Goal: Task Accomplishment & Management: Use online tool/utility

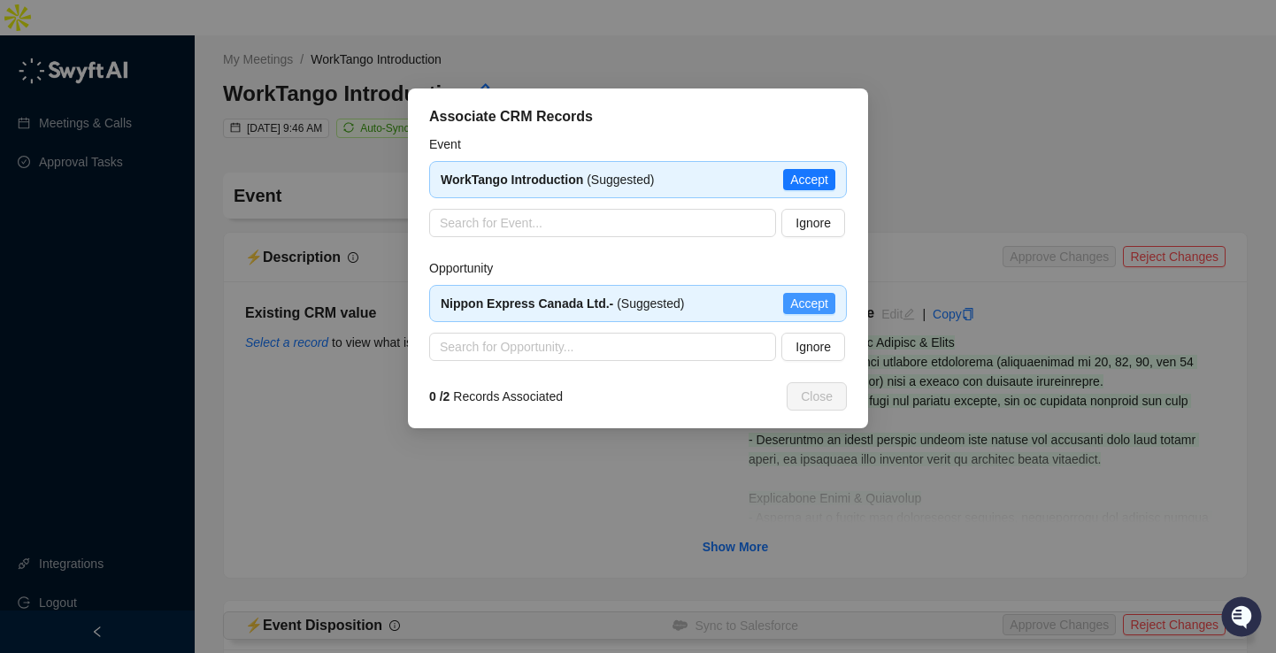
click at [817, 293] on button "Accept" at bounding box center [809, 303] width 52 height 21
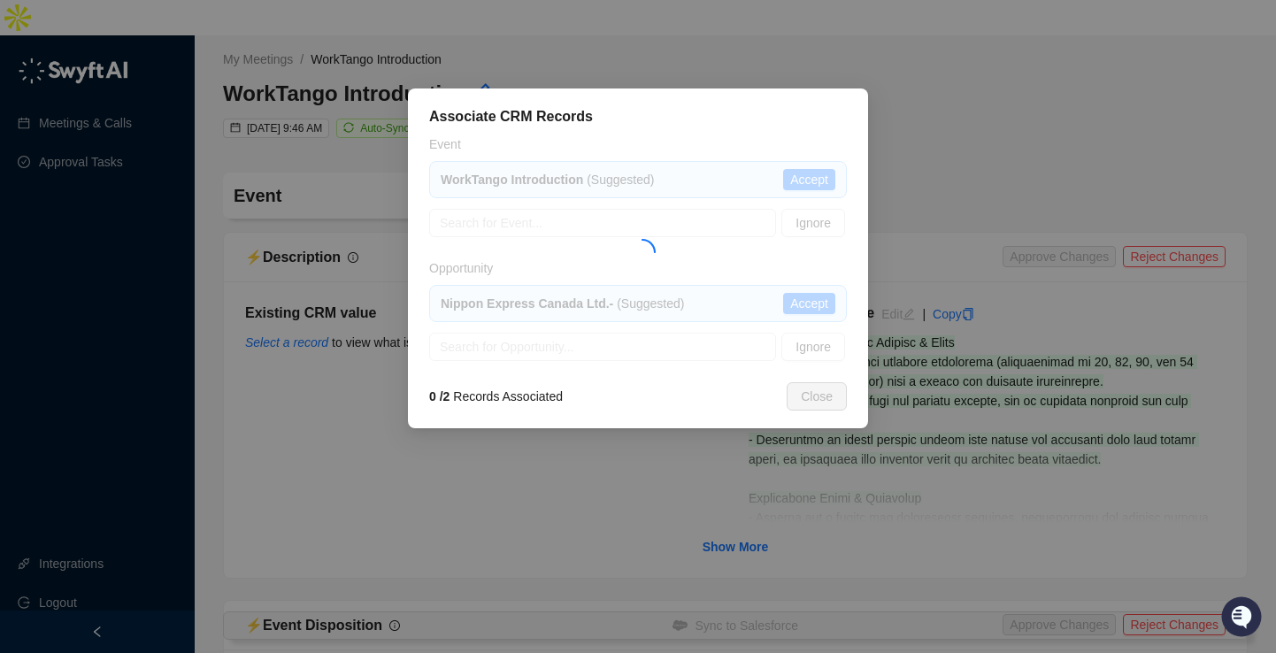
type textarea "**********"
type input "**********"
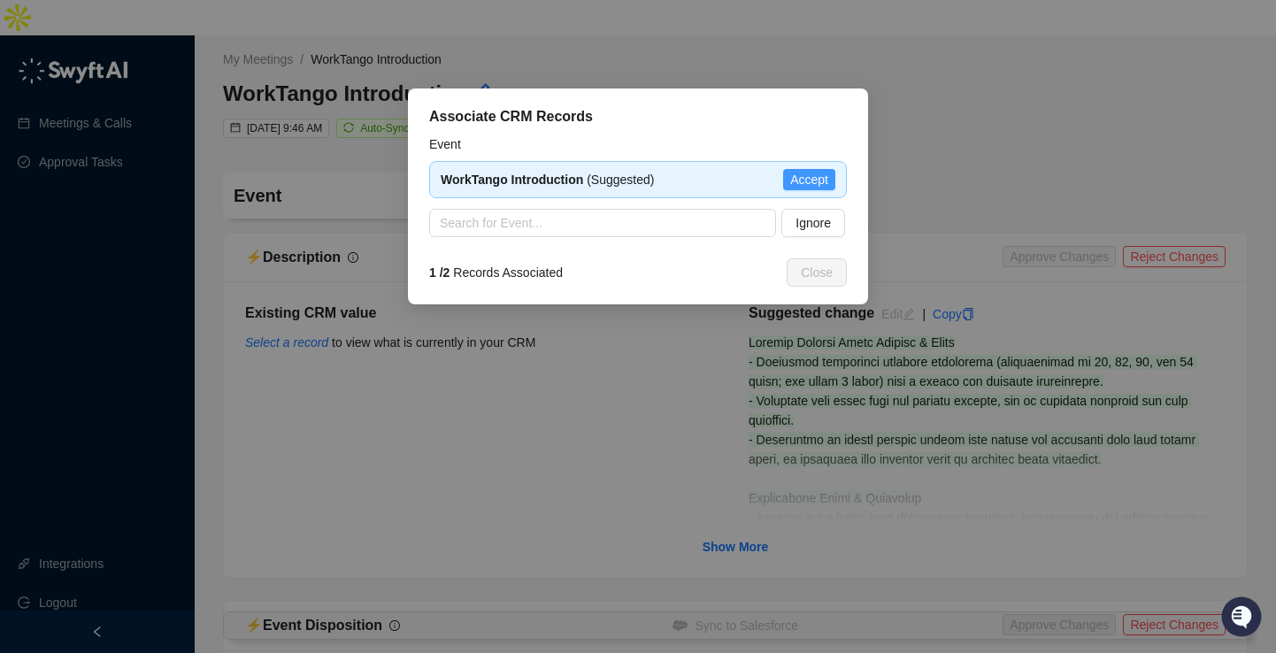
click at [798, 182] on span "Accept" at bounding box center [809, 179] width 38 height 19
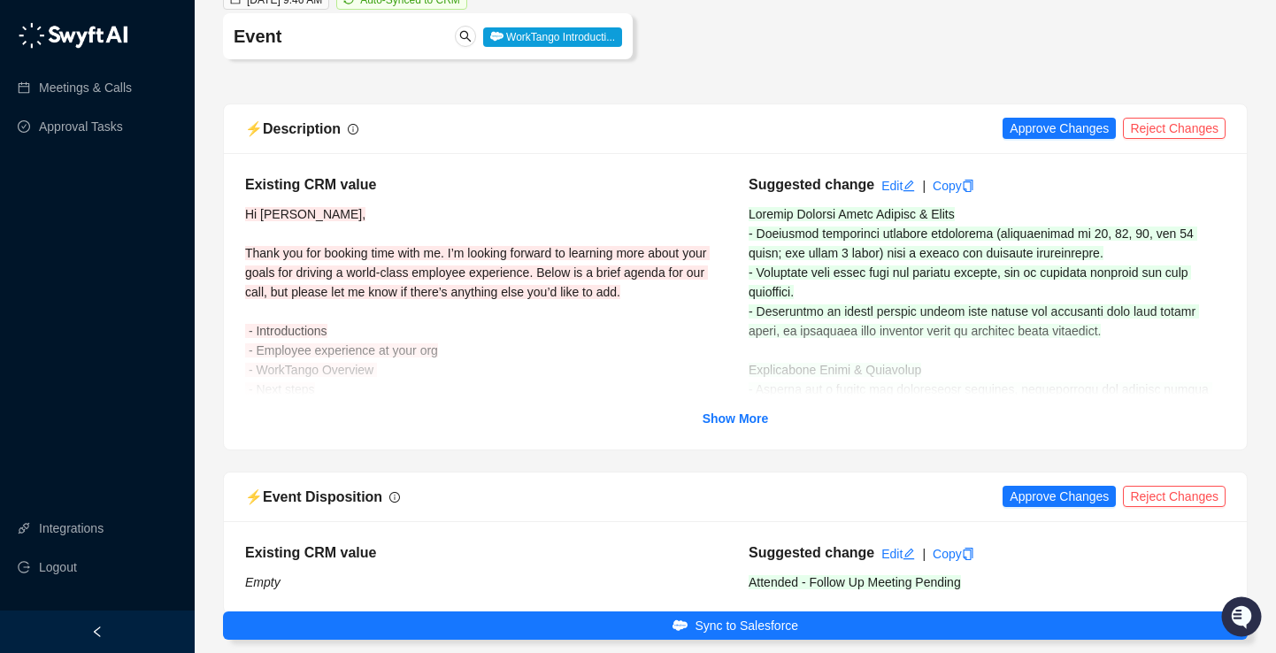
scroll to position [130, 0]
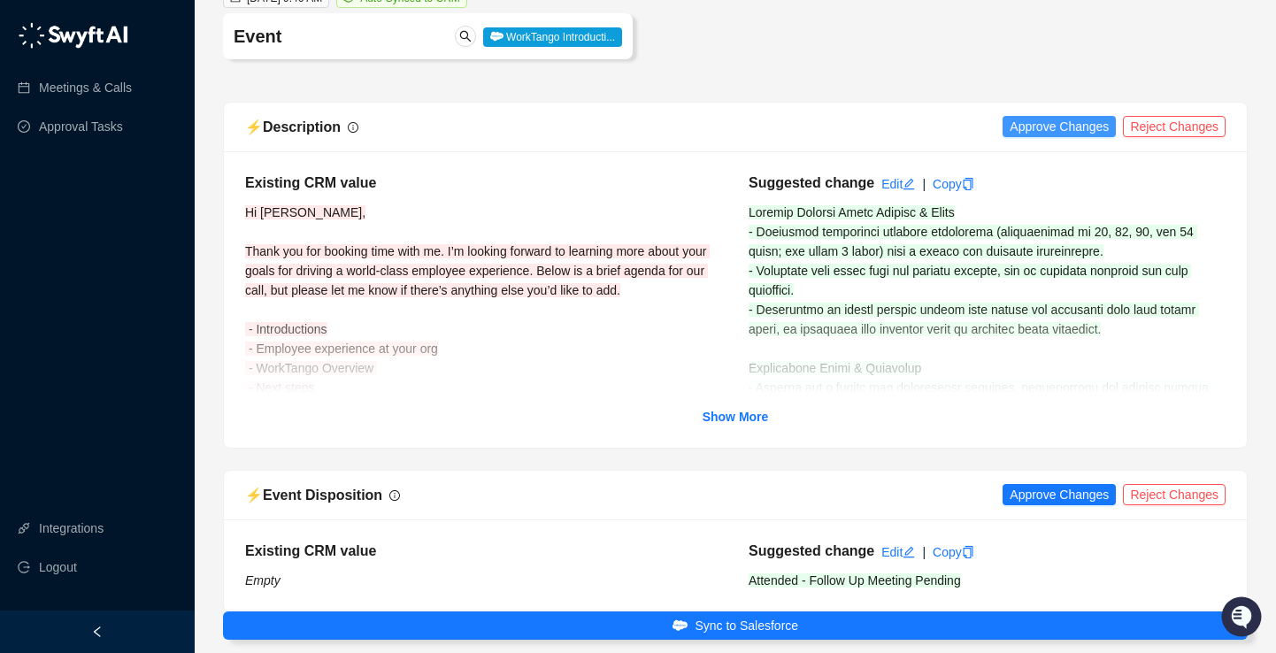
click at [1045, 117] on span "Approve Changes" at bounding box center [1059, 126] width 99 height 19
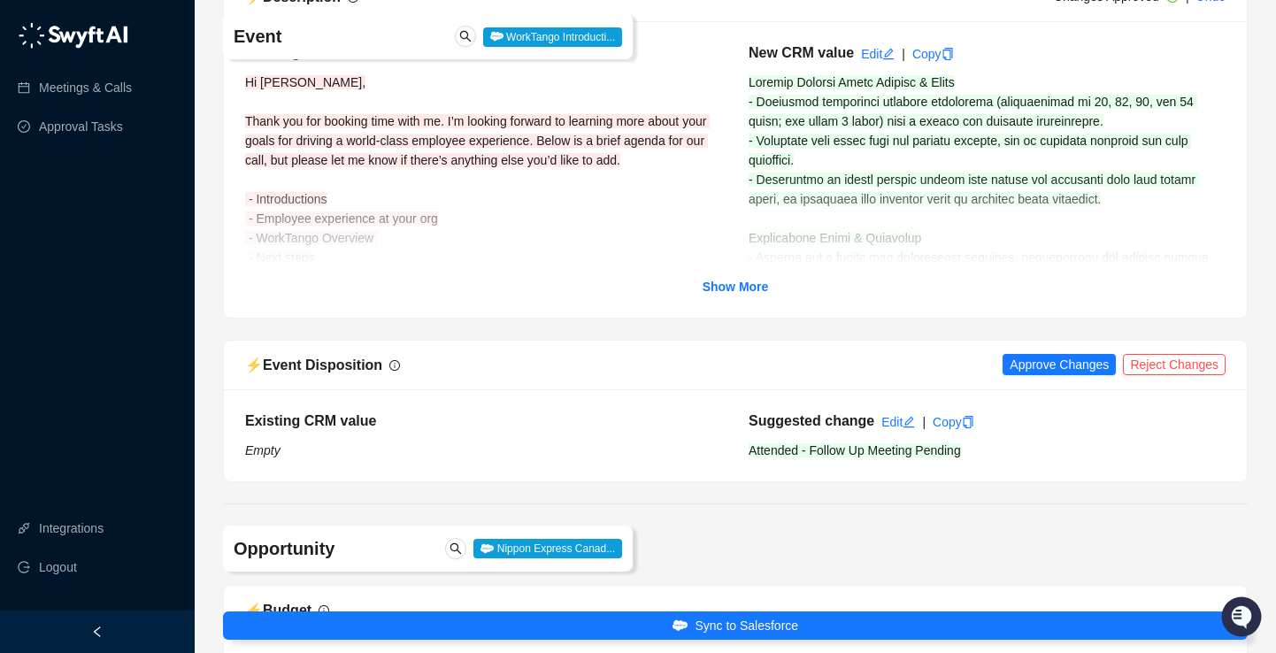
scroll to position [270, 0]
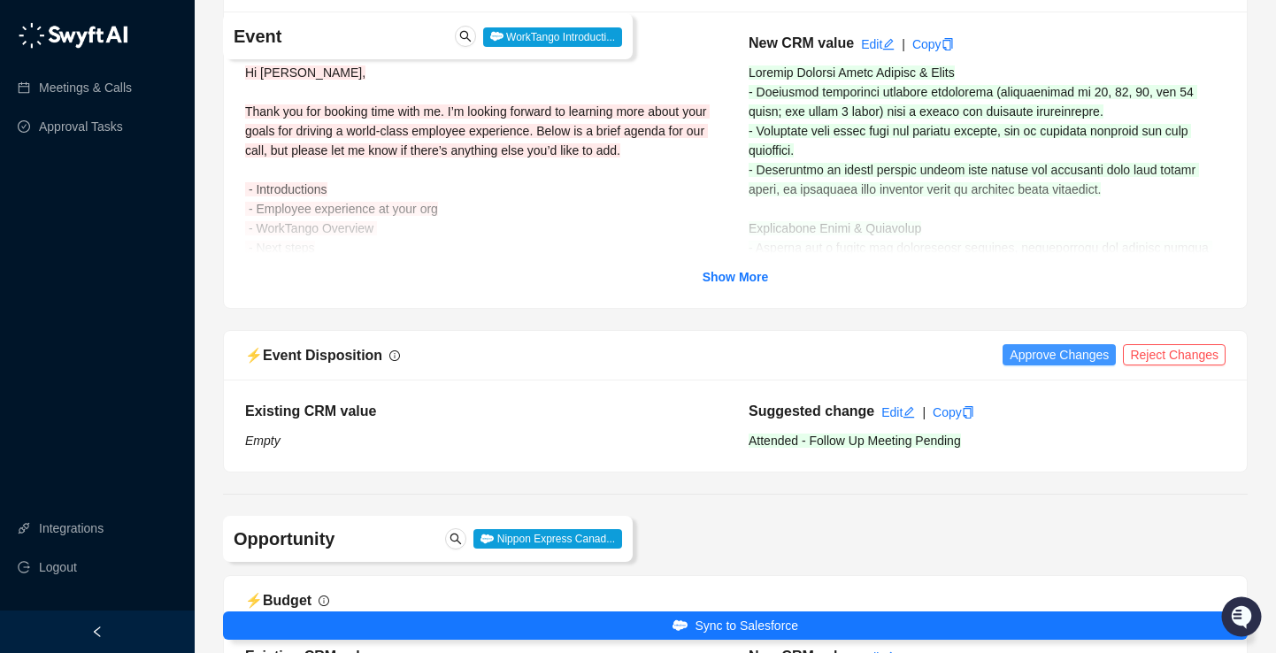
click at [1045, 345] on span "Approve Changes" at bounding box center [1059, 354] width 99 height 19
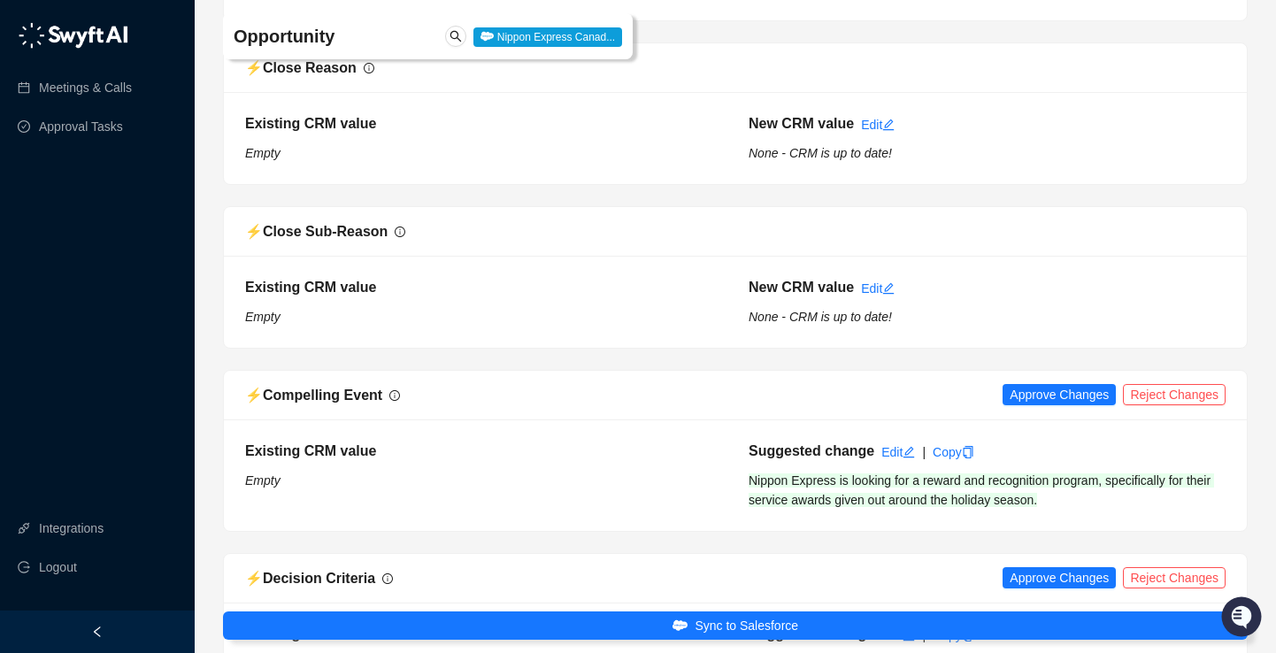
scroll to position [1248, 0]
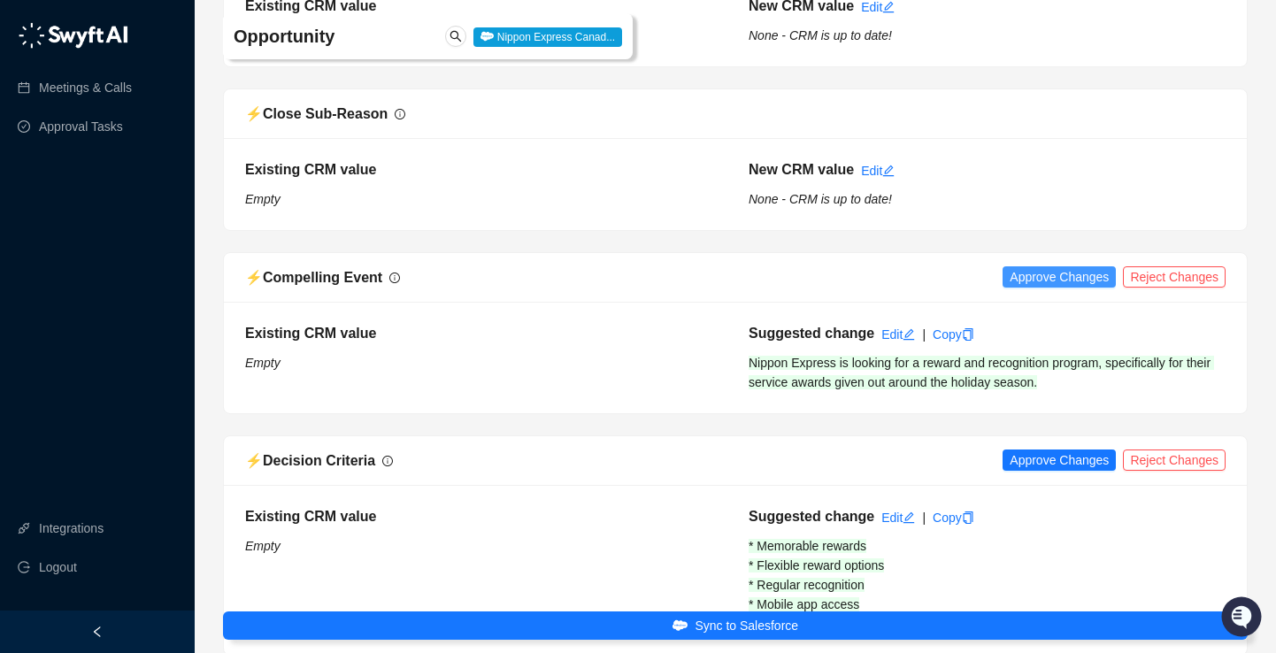
click at [1033, 267] on span "Approve Changes" at bounding box center [1059, 276] width 99 height 19
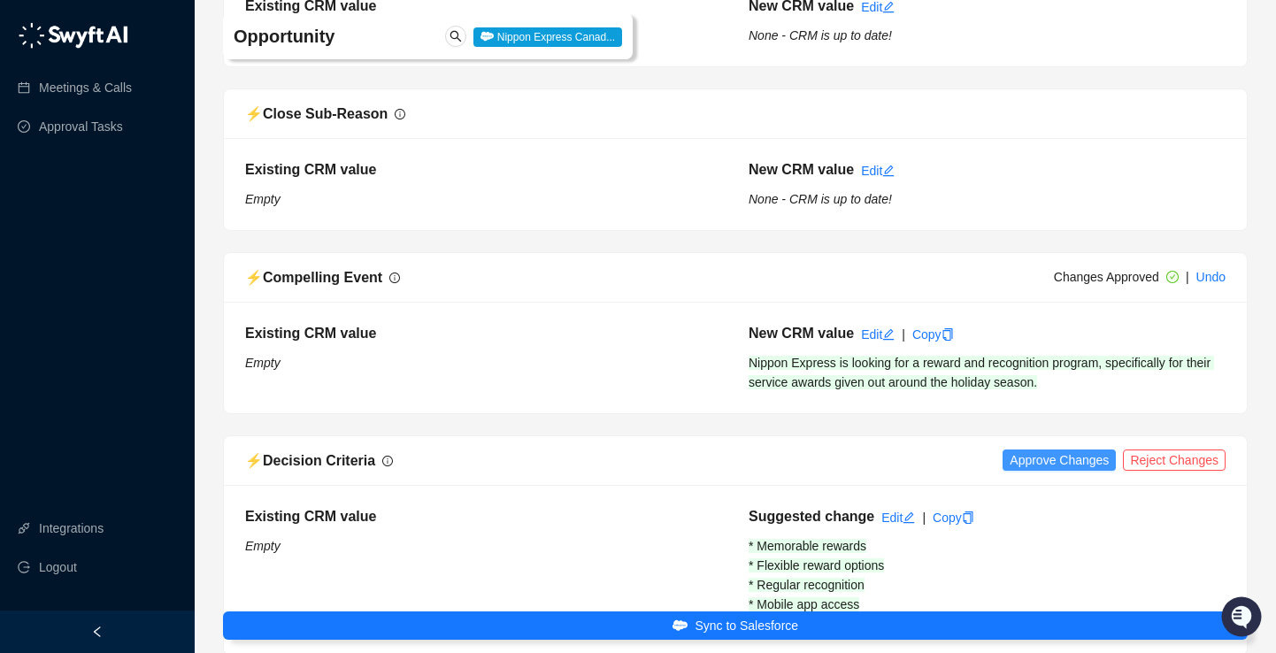
click at [1031, 450] on span "Approve Changes" at bounding box center [1059, 459] width 99 height 19
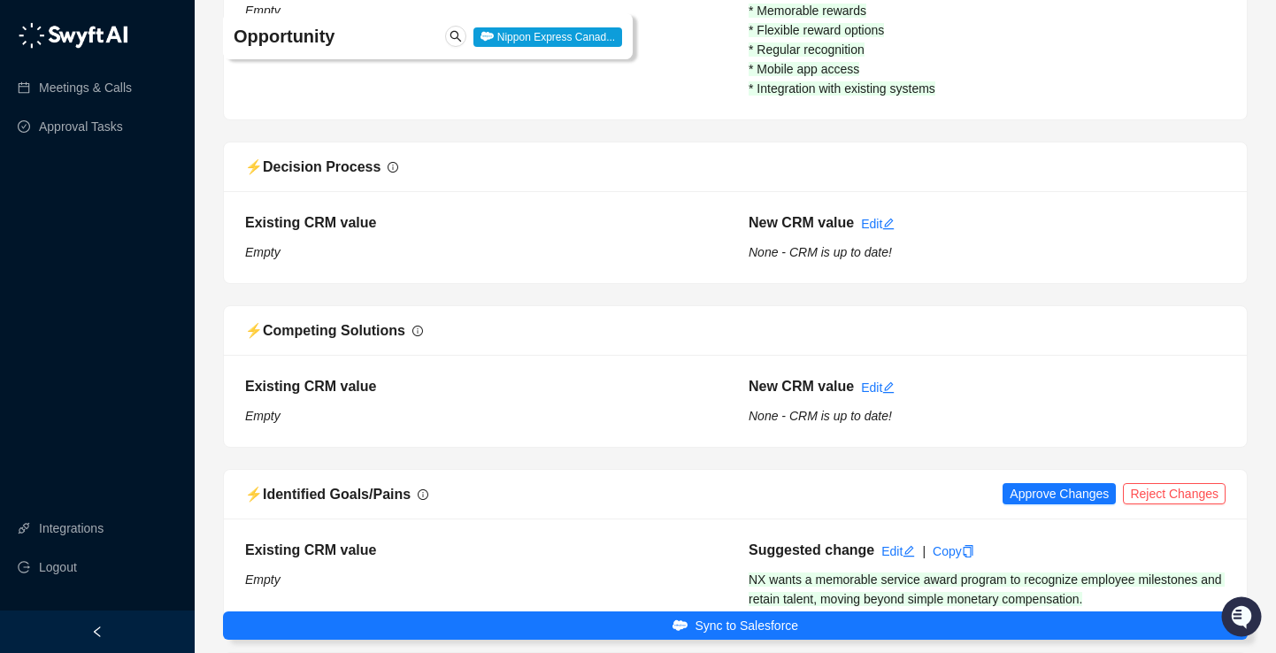
scroll to position [1800, 0]
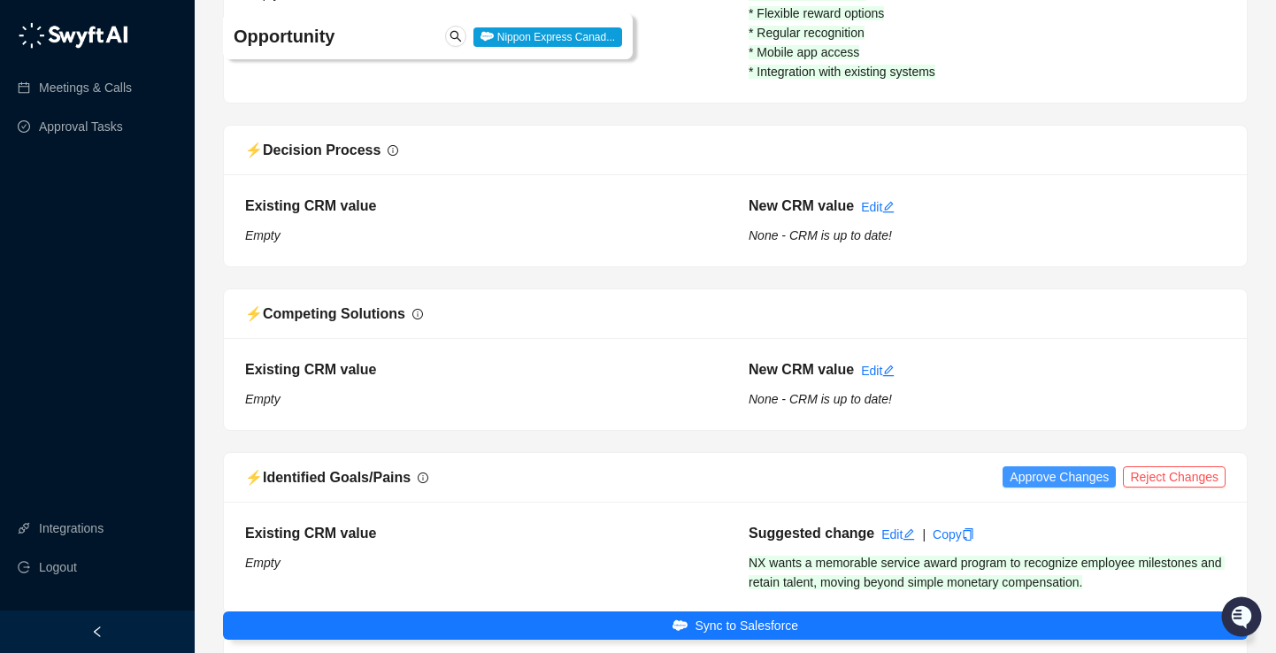
click at [1029, 467] on span "Approve Changes" at bounding box center [1059, 476] width 99 height 19
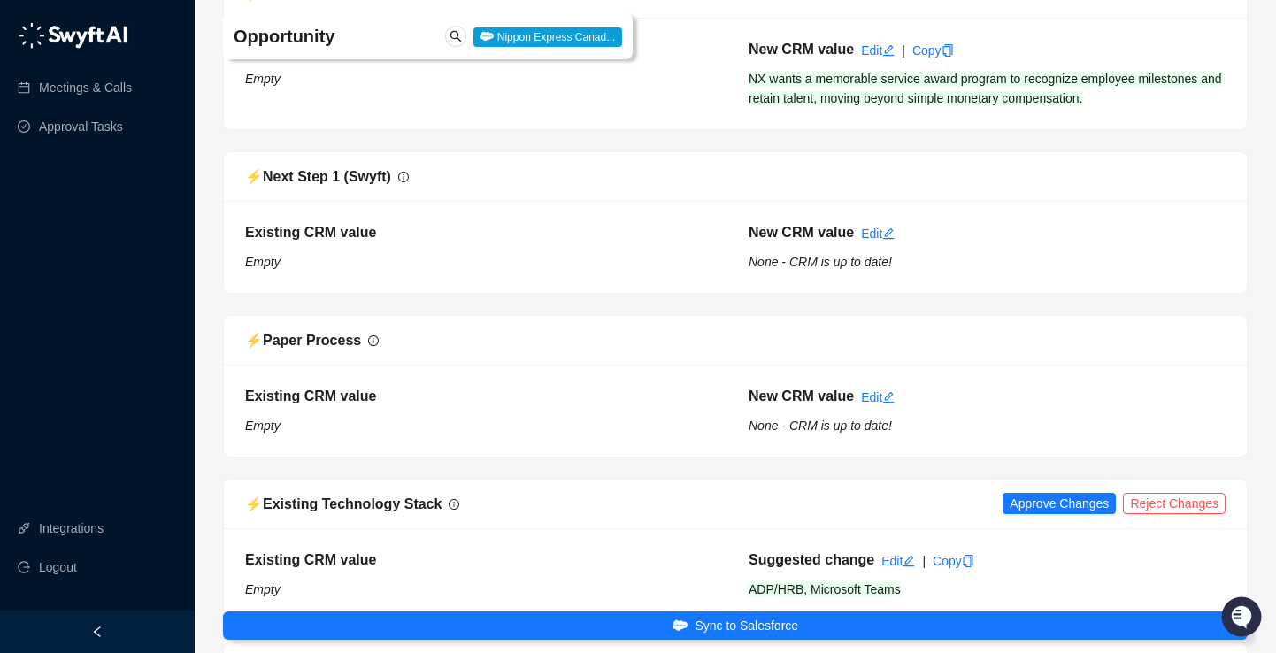
scroll to position [2321, 0]
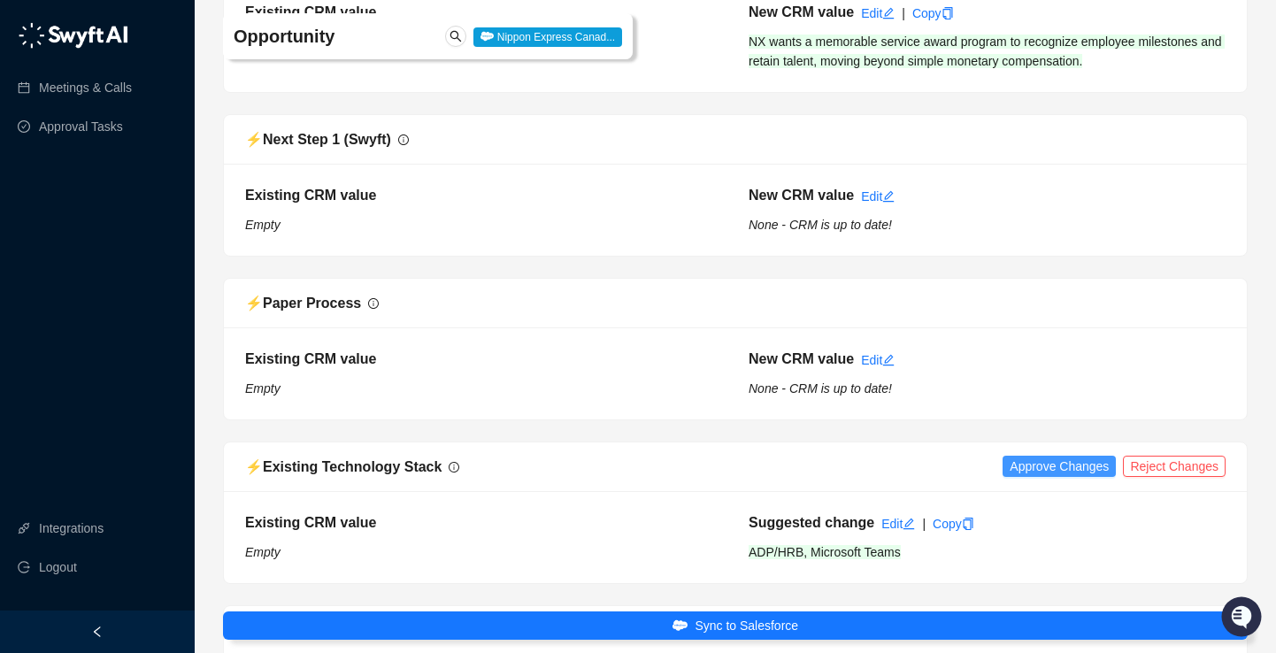
click at [1028, 457] on span "Approve Changes" at bounding box center [1059, 466] width 99 height 19
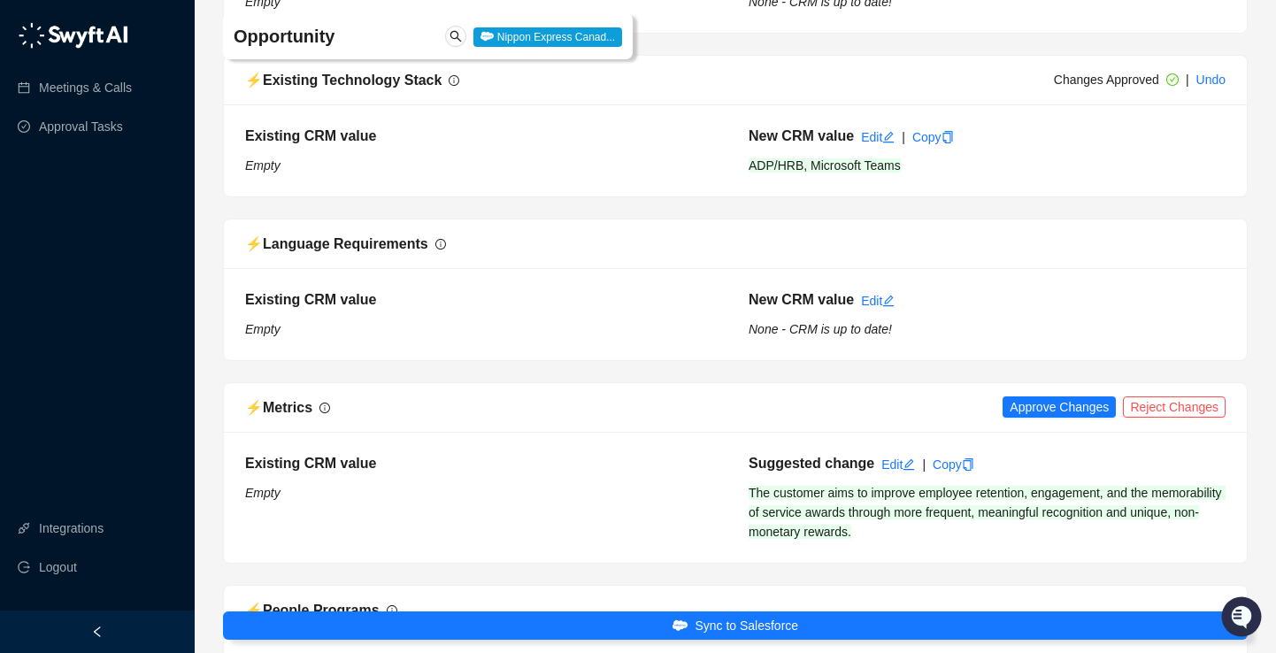
scroll to position [2818, 0]
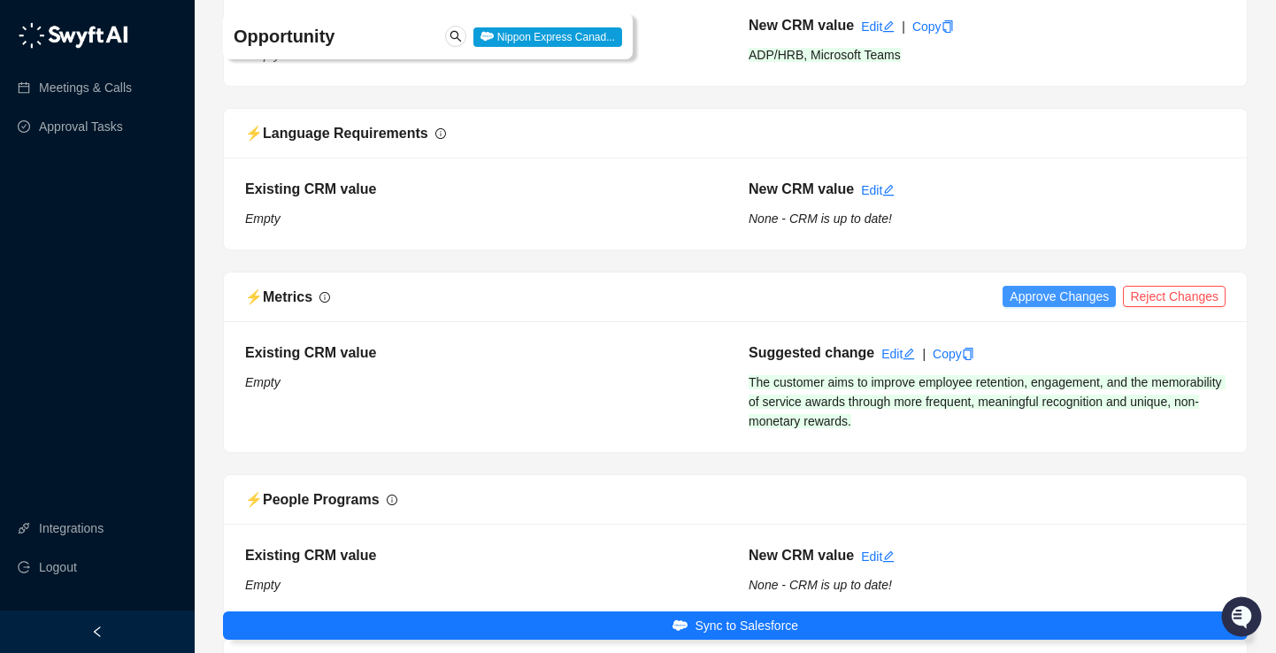
click at [1024, 287] on span "Approve Changes" at bounding box center [1059, 296] width 99 height 19
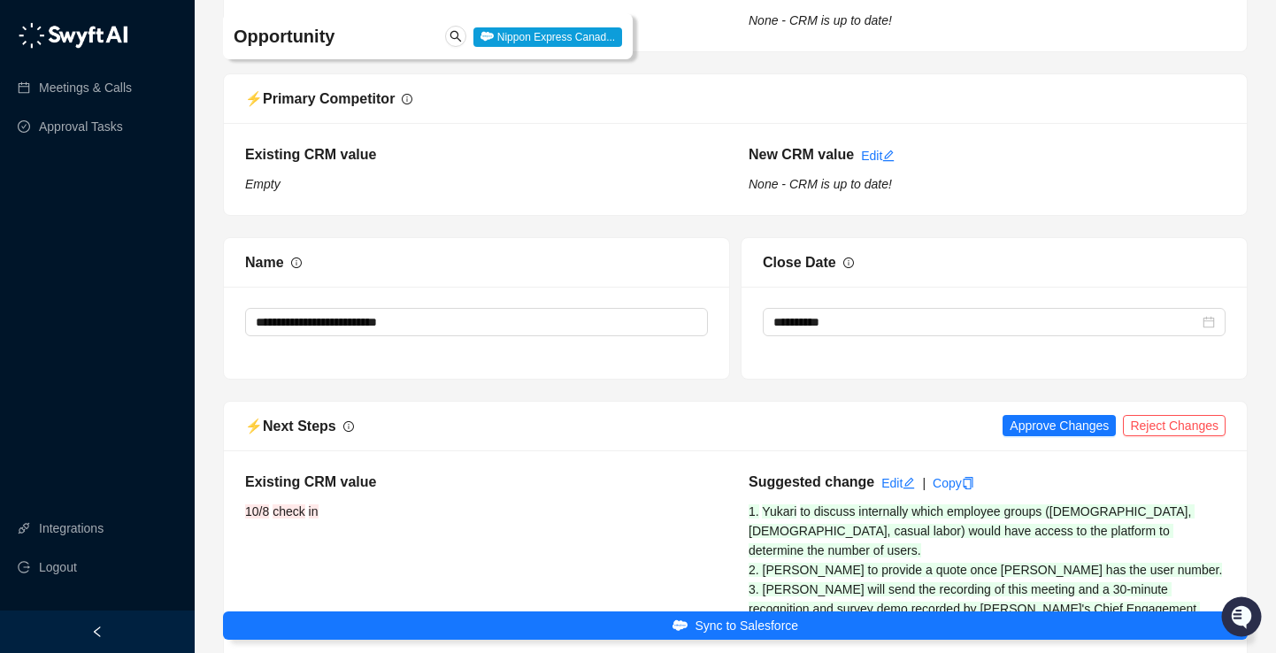
scroll to position [3396, 0]
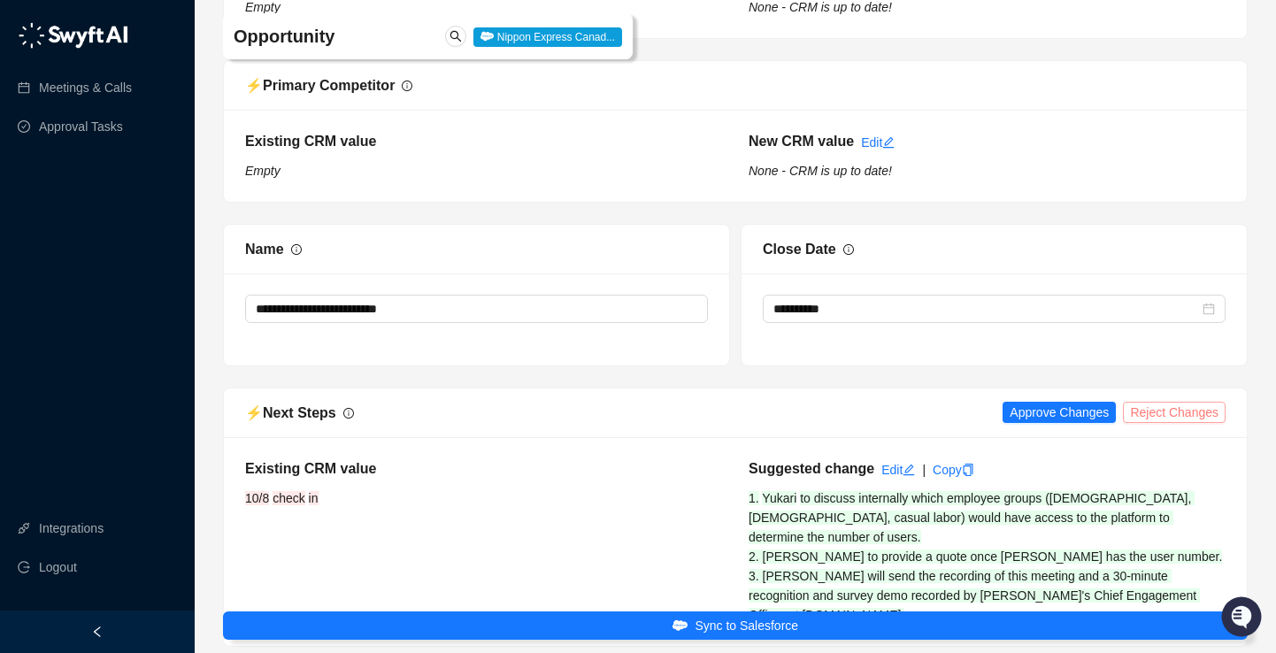
click at [1153, 403] on span "Reject Changes" at bounding box center [1174, 412] width 88 height 19
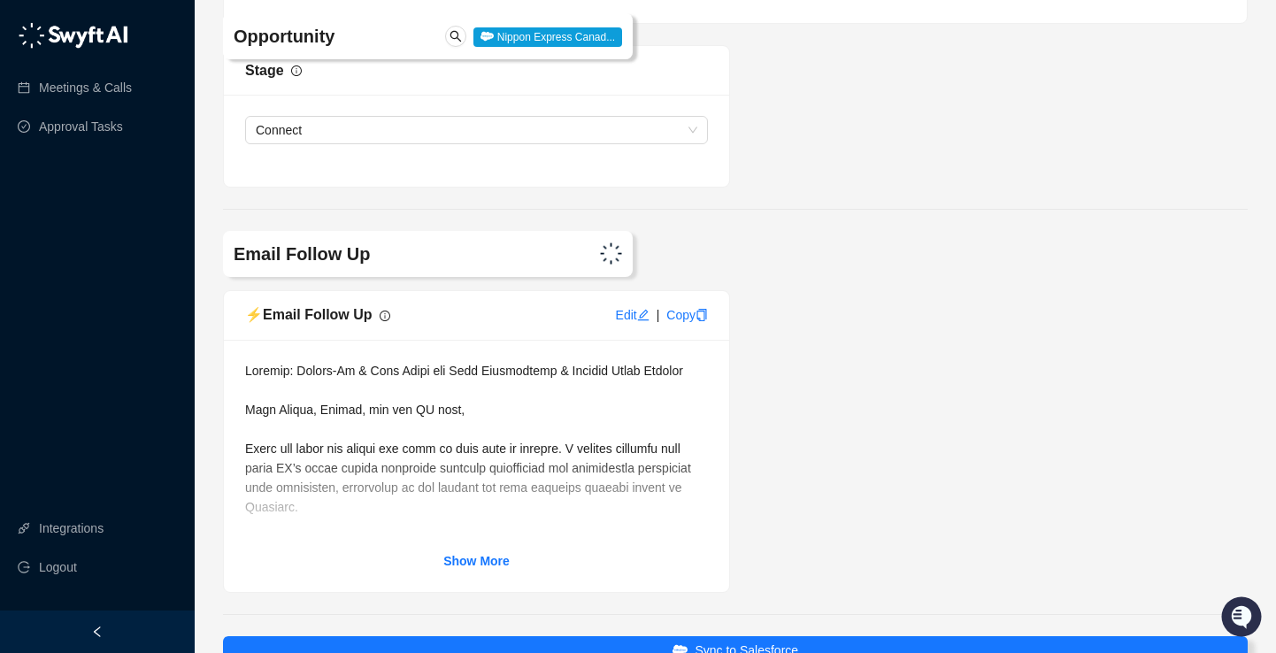
scroll to position [3901, 0]
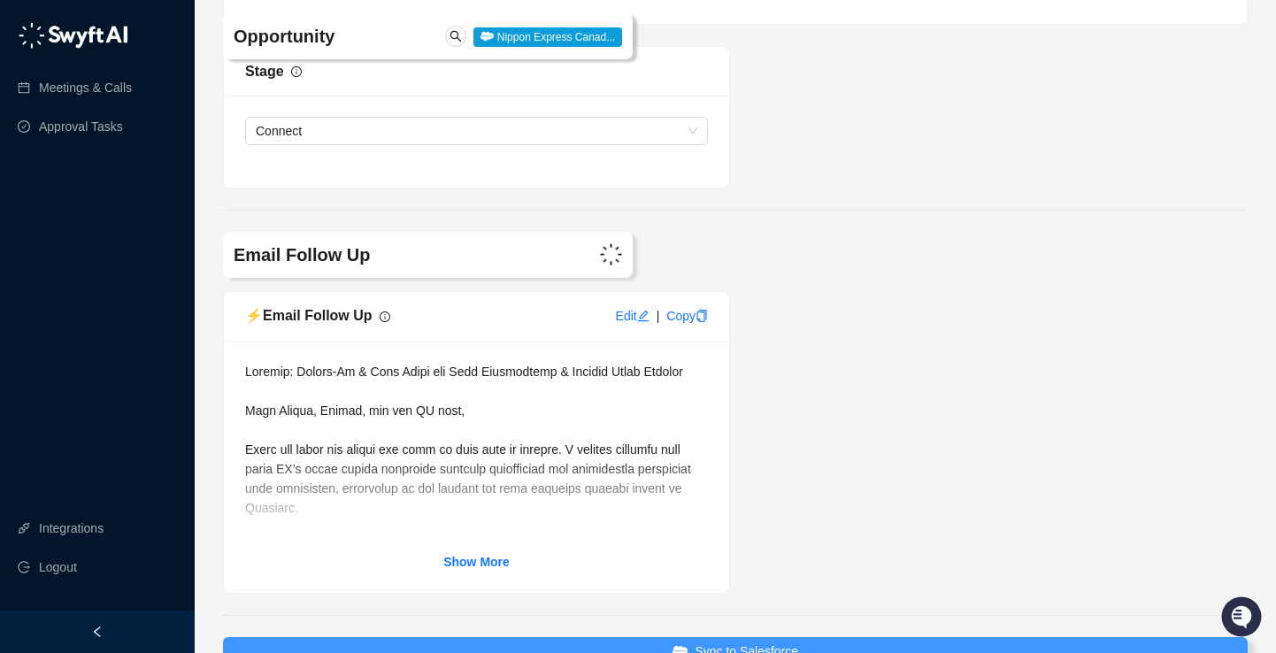
click at [768, 642] on span "Sync to Salesforce" at bounding box center [747, 651] width 104 height 19
